Goal: Find specific page/section: Find specific page/section

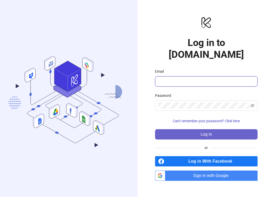
type input "**********"
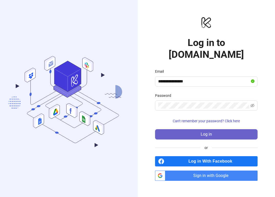
click at [198, 129] on button "Log in" at bounding box center [206, 134] width 103 height 10
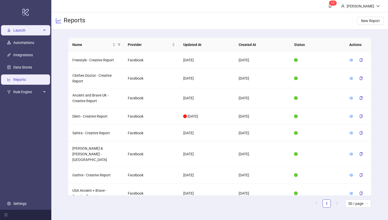
click at [27, 28] on span "Launch" at bounding box center [27, 30] width 28 height 10
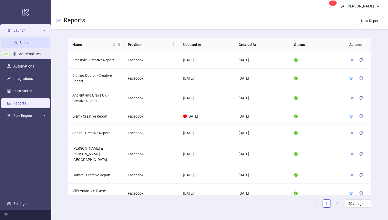
click at [30, 41] on link "Sheets" at bounding box center [24, 43] width 11 height 4
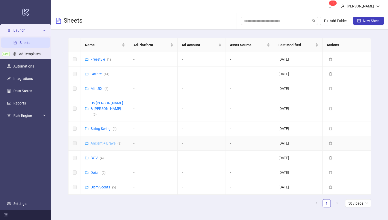
click at [98, 141] on link "Ancient + Brave ( 8 )" at bounding box center [105, 143] width 31 height 4
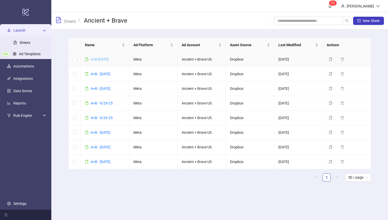
click at [106, 59] on link "A+B [DATE]" at bounding box center [99, 59] width 18 height 4
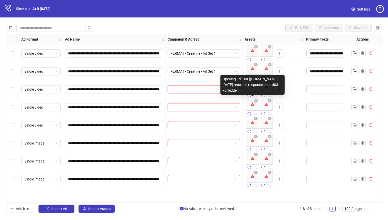
click at [253, 107] on body "**********" at bounding box center [194, 110] width 388 height 220
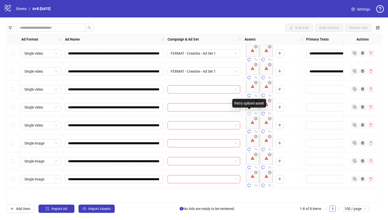
click at [249, 114] on icon "reload" at bounding box center [249, 113] width 4 height 4
click at [248, 59] on icon "reload" at bounding box center [249, 60] width 4 height 4
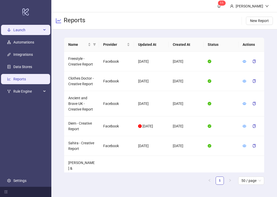
click at [23, 32] on span "Launch" at bounding box center [27, 30] width 28 height 10
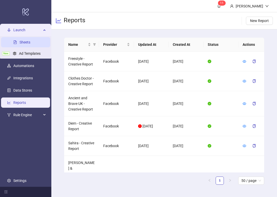
click at [23, 44] on link "Sheets" at bounding box center [24, 42] width 11 height 4
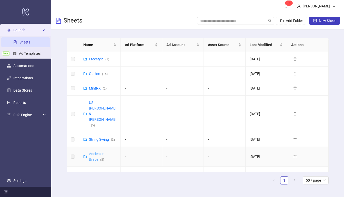
click at [93, 152] on link "Ancient + Brave ( 8 )" at bounding box center [96, 157] width 15 height 10
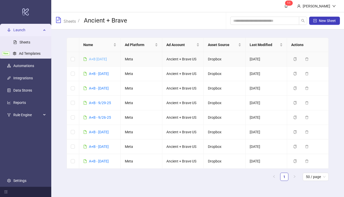
click at [99, 59] on link "A+B [DATE]" at bounding box center [98, 59] width 18 height 4
